Goal: Use online tool/utility: Utilize a website feature to perform a specific function

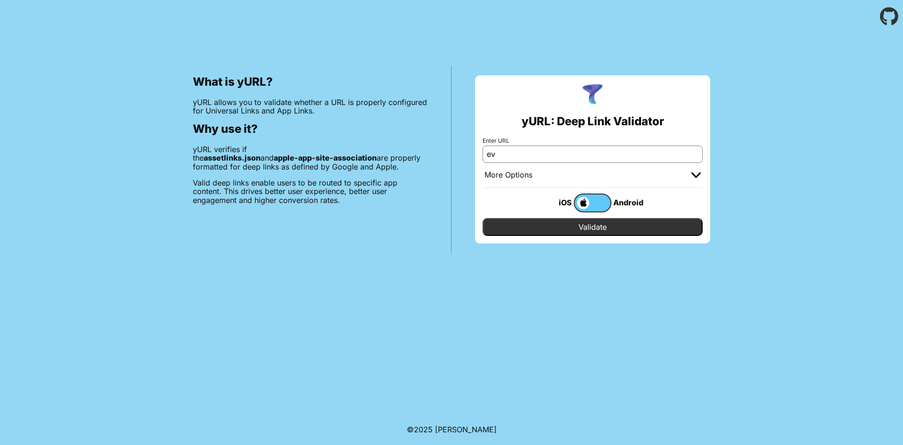
paste input "[URL][DOMAIN_NAME]"
type input "[URL][DOMAIN_NAME]"
click at [599, 200] on label at bounding box center [593, 202] width 38 height 19
click at [0, 0] on input "checkbox" at bounding box center [0, 0] width 0 height 0
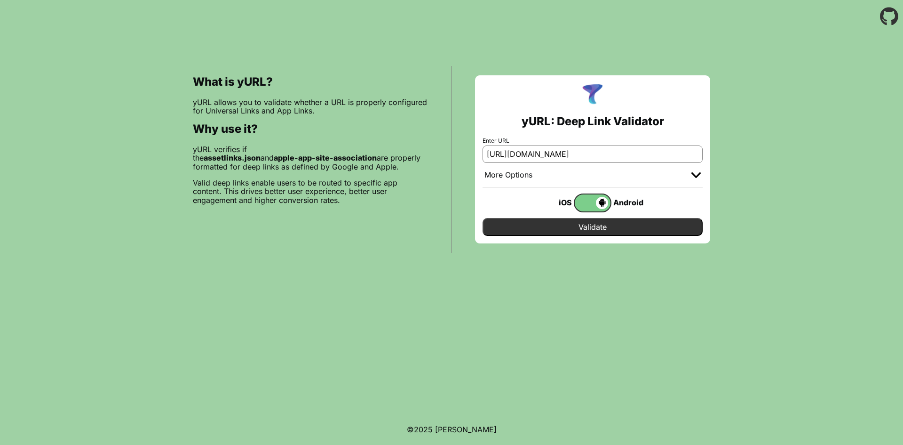
click at [595, 229] on input "Validate" at bounding box center [593, 227] width 220 height 18
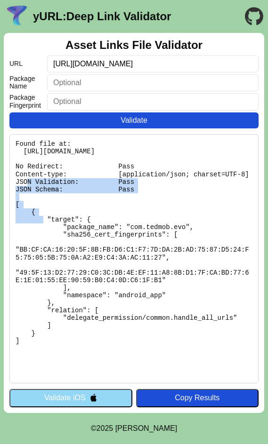
drag, startPoint x: 127, startPoint y: 185, endPoint x: 103, endPoint y: 171, distance: 28.0
click at [103, 171] on pre "Found file at: [URL][DOMAIN_NAME] No Redirect: Pass Content-type: [application/…" at bounding box center [133, 258] width 249 height 249
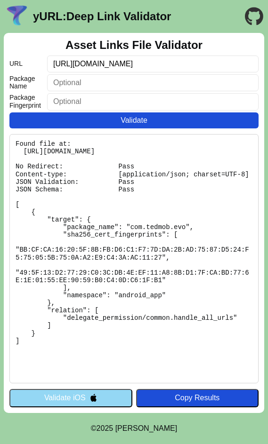
click at [151, 63] on input "[URL][DOMAIN_NAME]" at bounding box center [152, 64] width 211 height 17
